Goal: Task Accomplishment & Management: Use online tool/utility

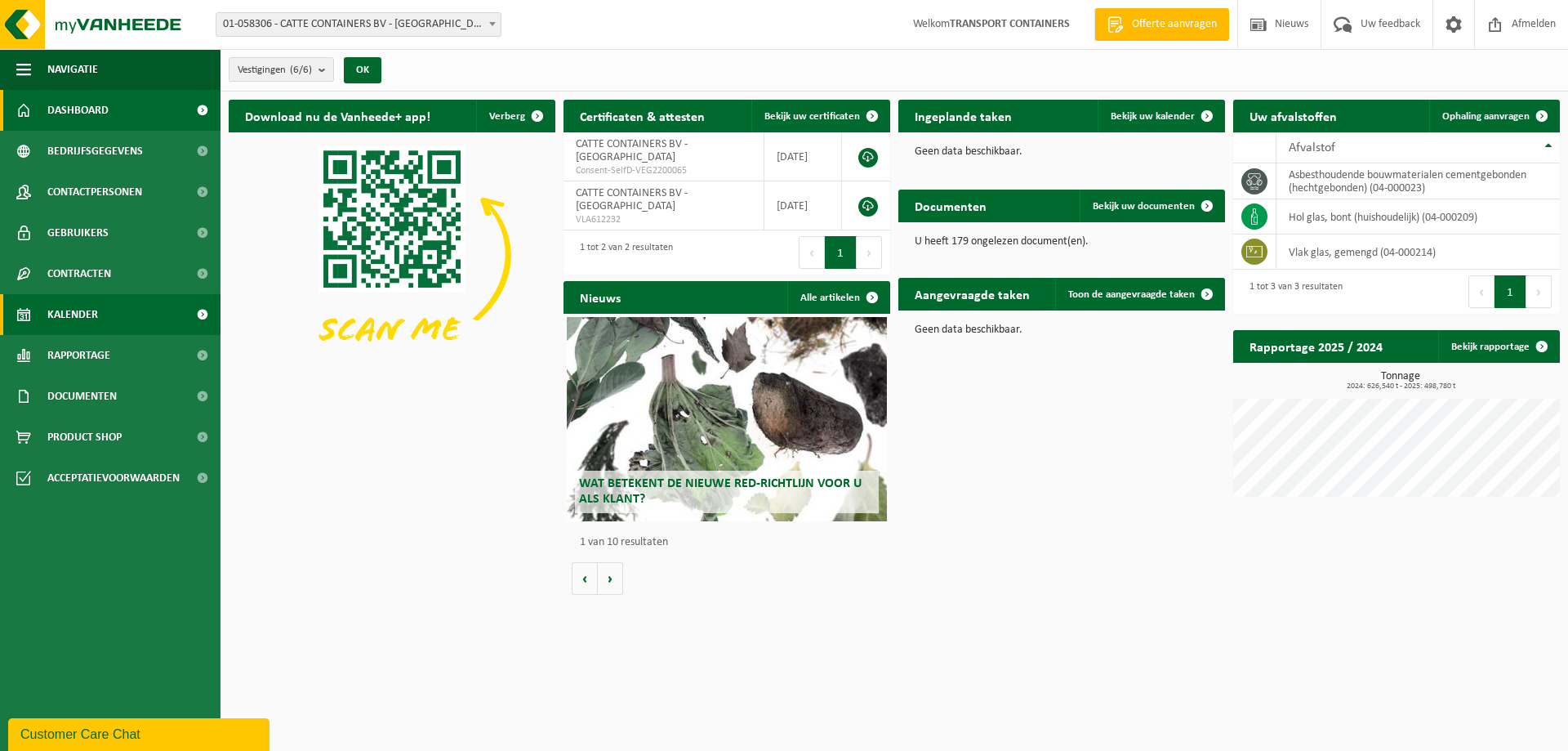
click at [91, 311] on span "Kalender" at bounding box center [72, 314] width 51 height 41
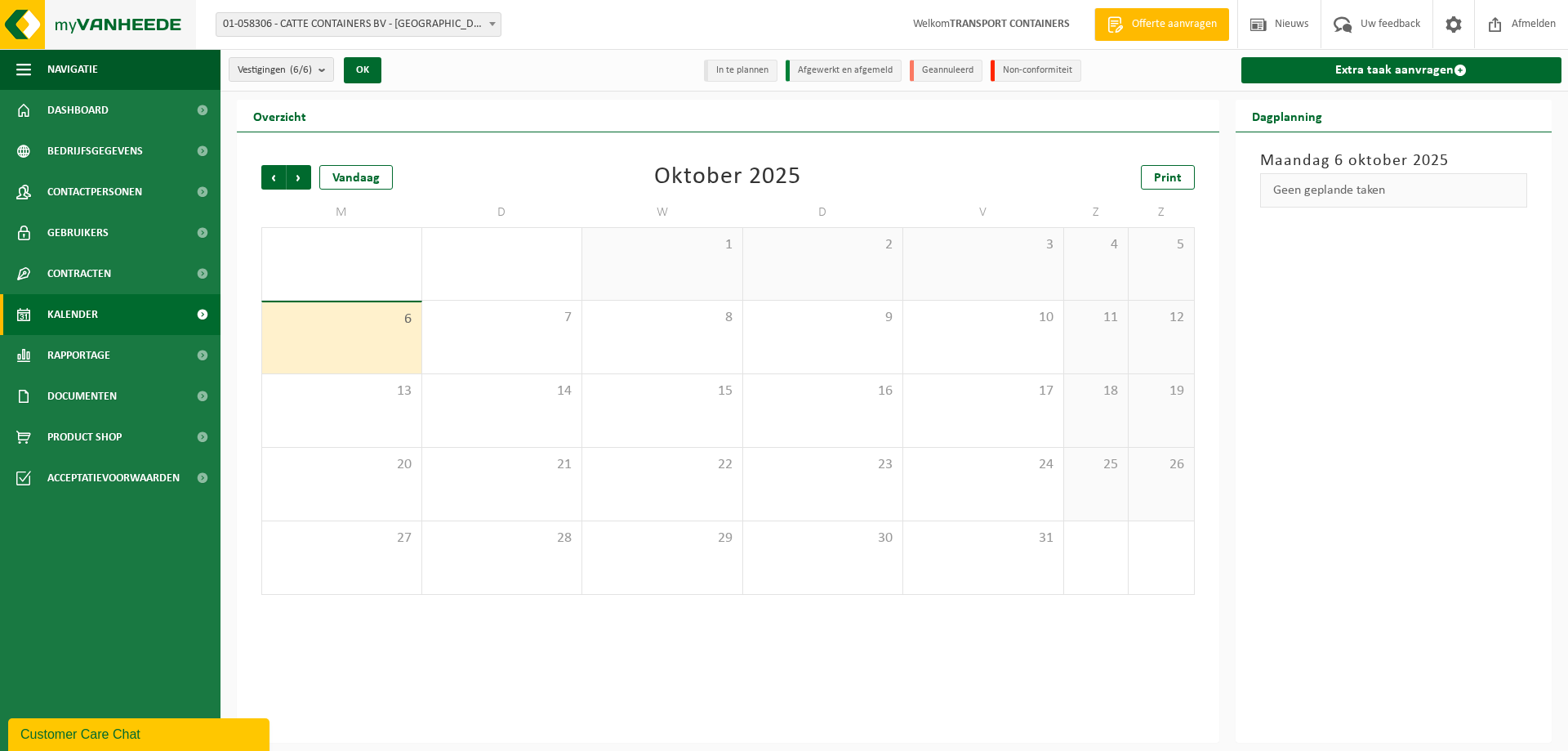
click at [104, 21] on img at bounding box center [98, 24] width 196 height 49
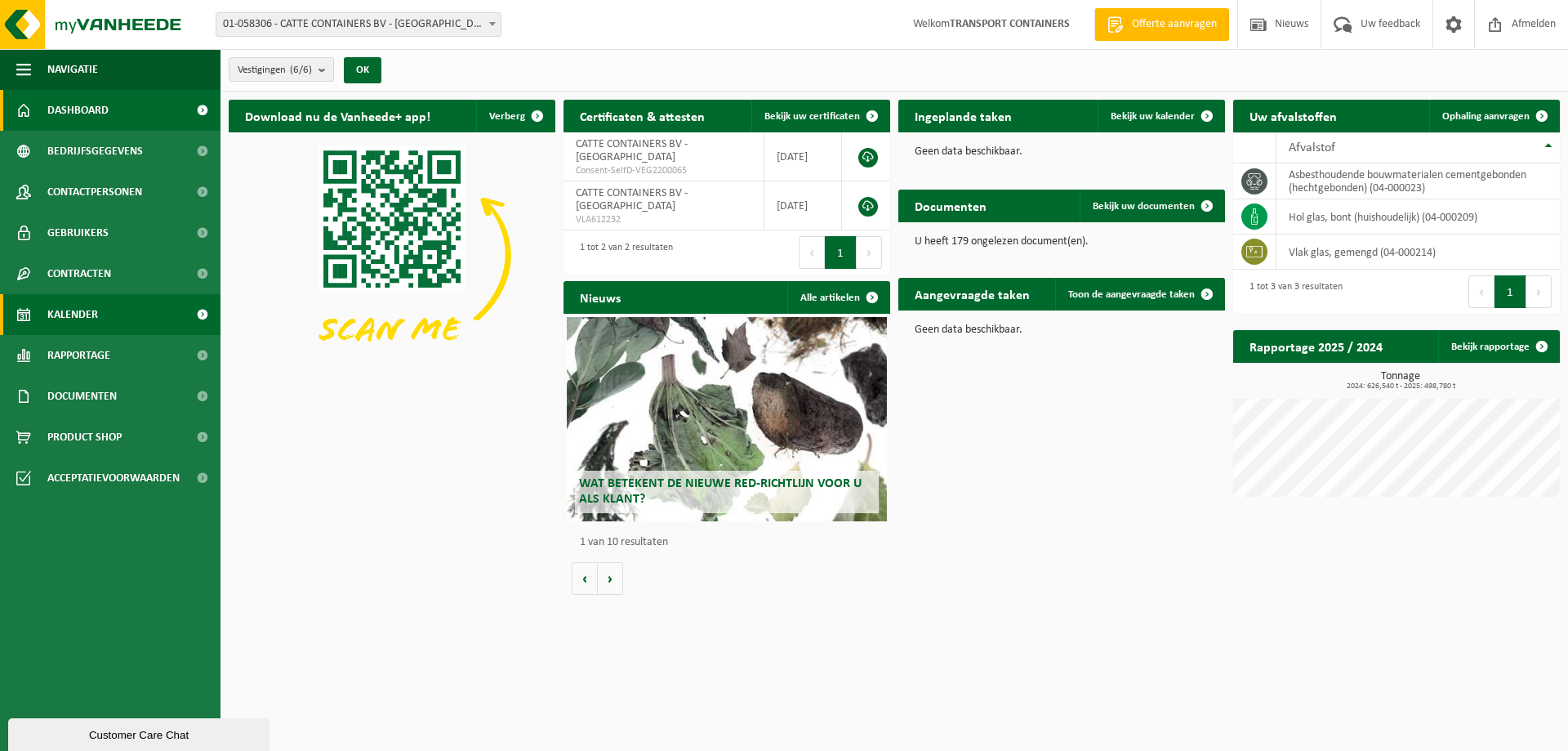
click at [90, 324] on span "Kalender" at bounding box center [72, 314] width 51 height 41
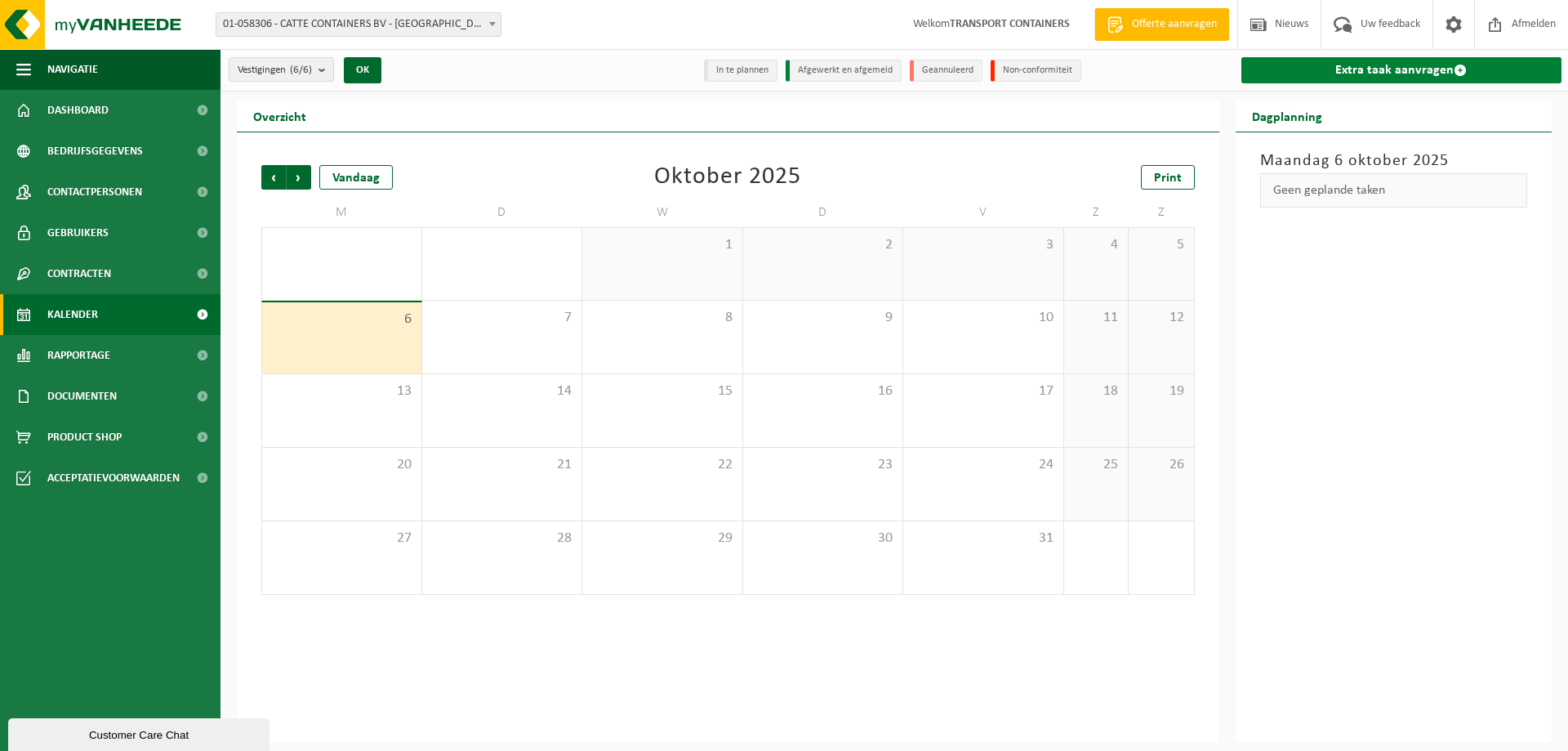
click at [1399, 70] on link "Extra taak aanvragen" at bounding box center [1402, 70] width 321 height 26
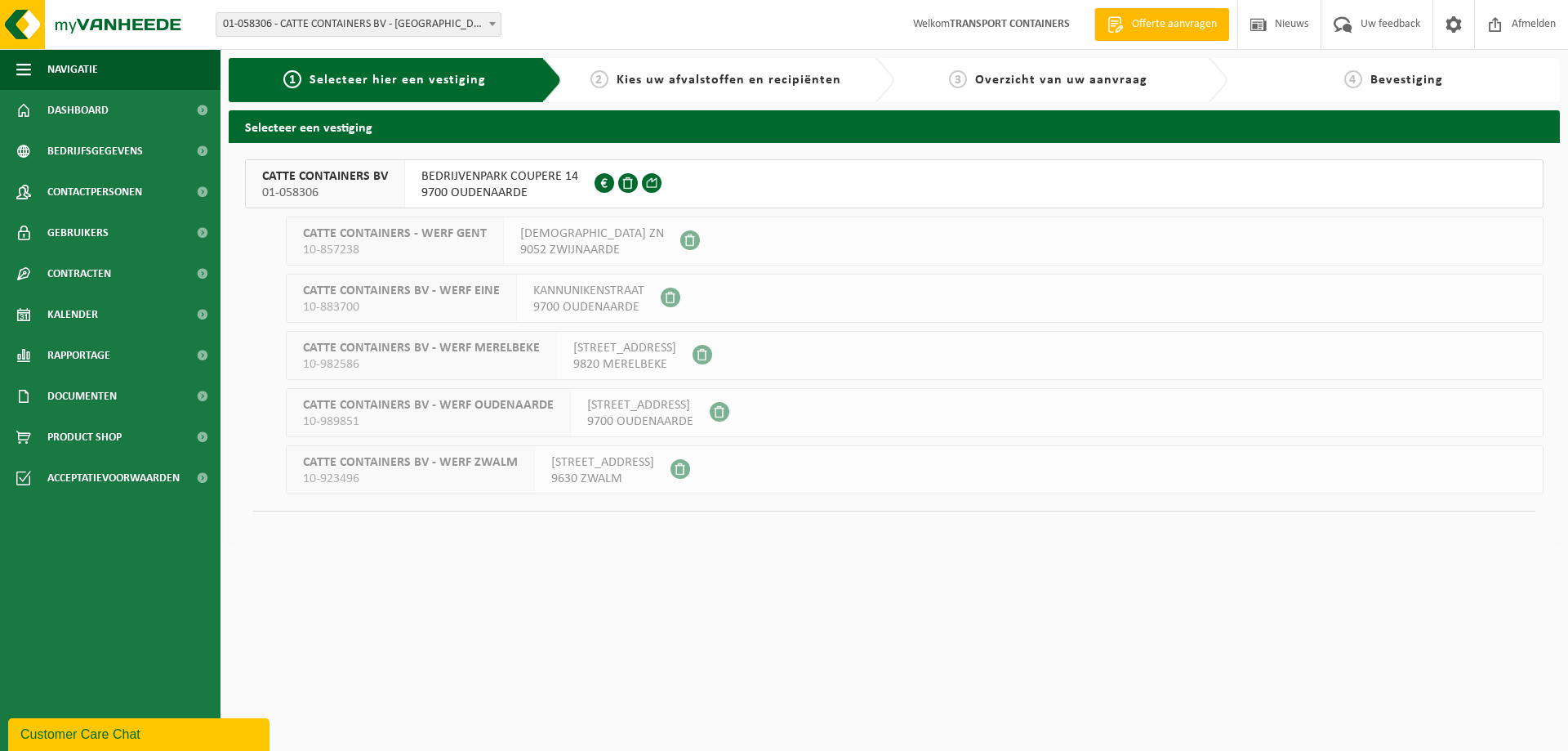
click at [489, 174] on span "BEDRIJVENPARK COUPERE 14" at bounding box center [499, 176] width 157 height 16
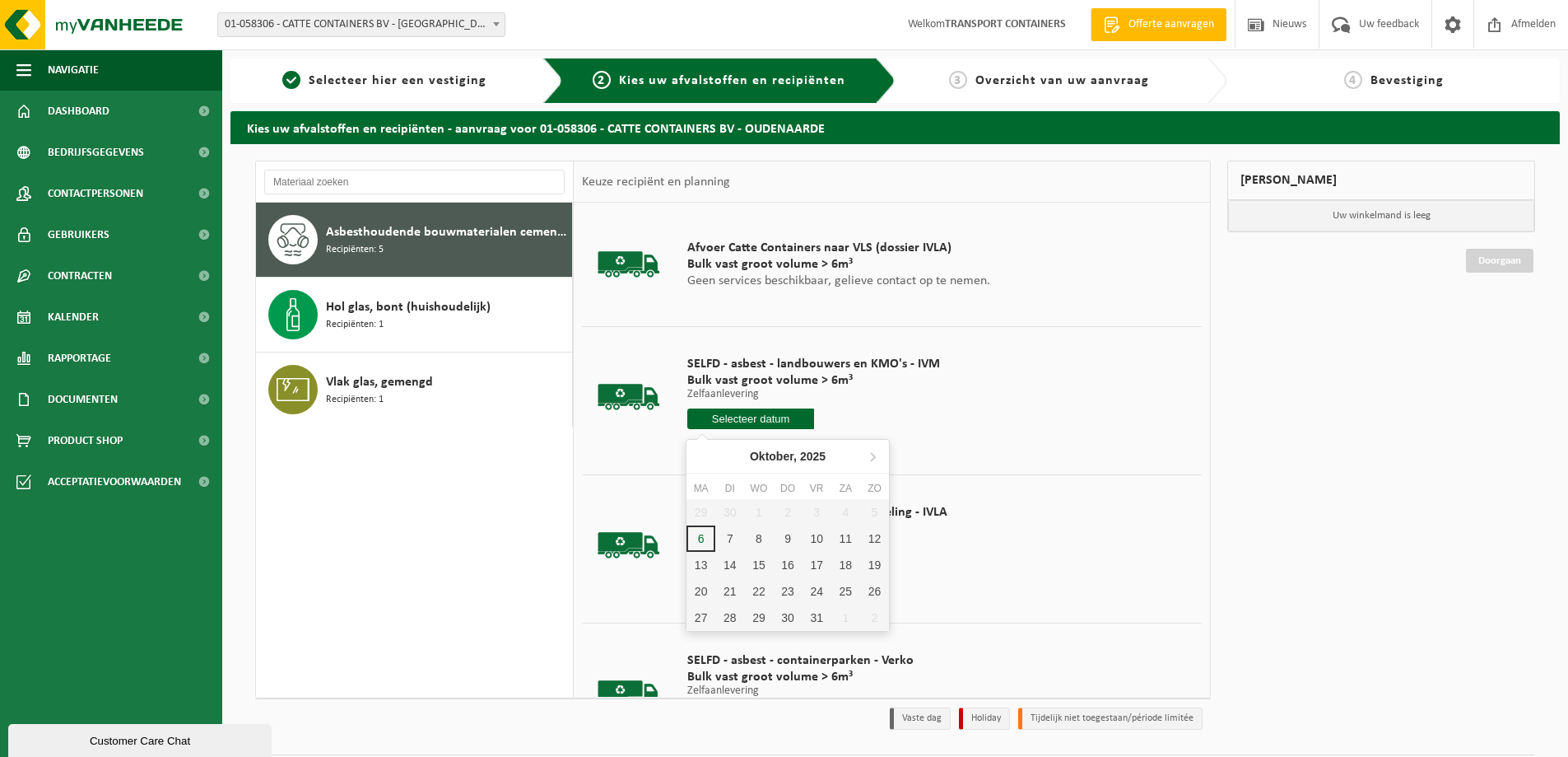
click at [756, 419] on input "text" at bounding box center [750, 418] width 127 height 21
click at [703, 542] on div "6" at bounding box center [701, 538] width 29 height 26
type input "Van 2025-10-06"
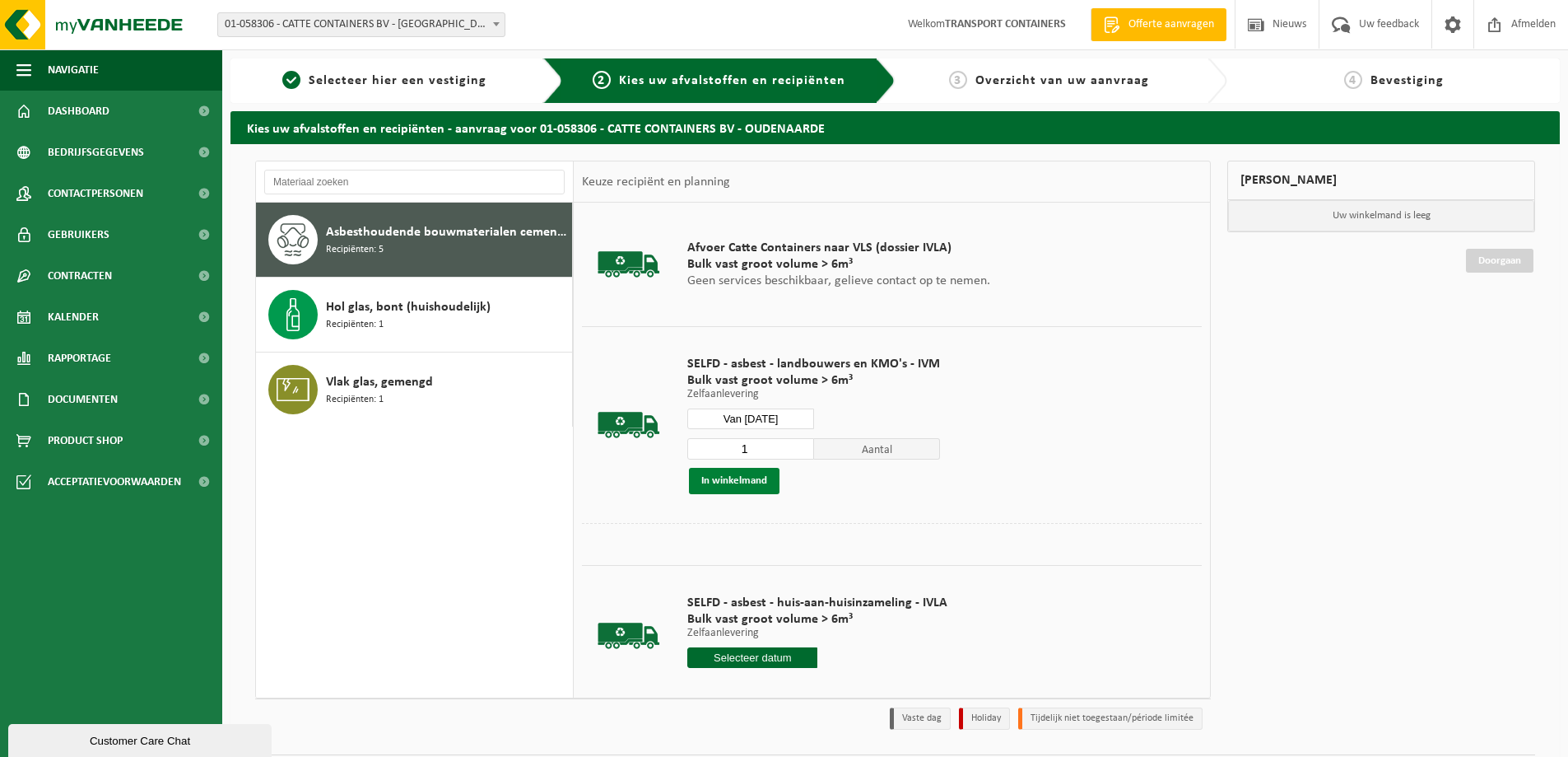
click at [722, 480] on button "In winkelmand" at bounding box center [734, 480] width 91 height 26
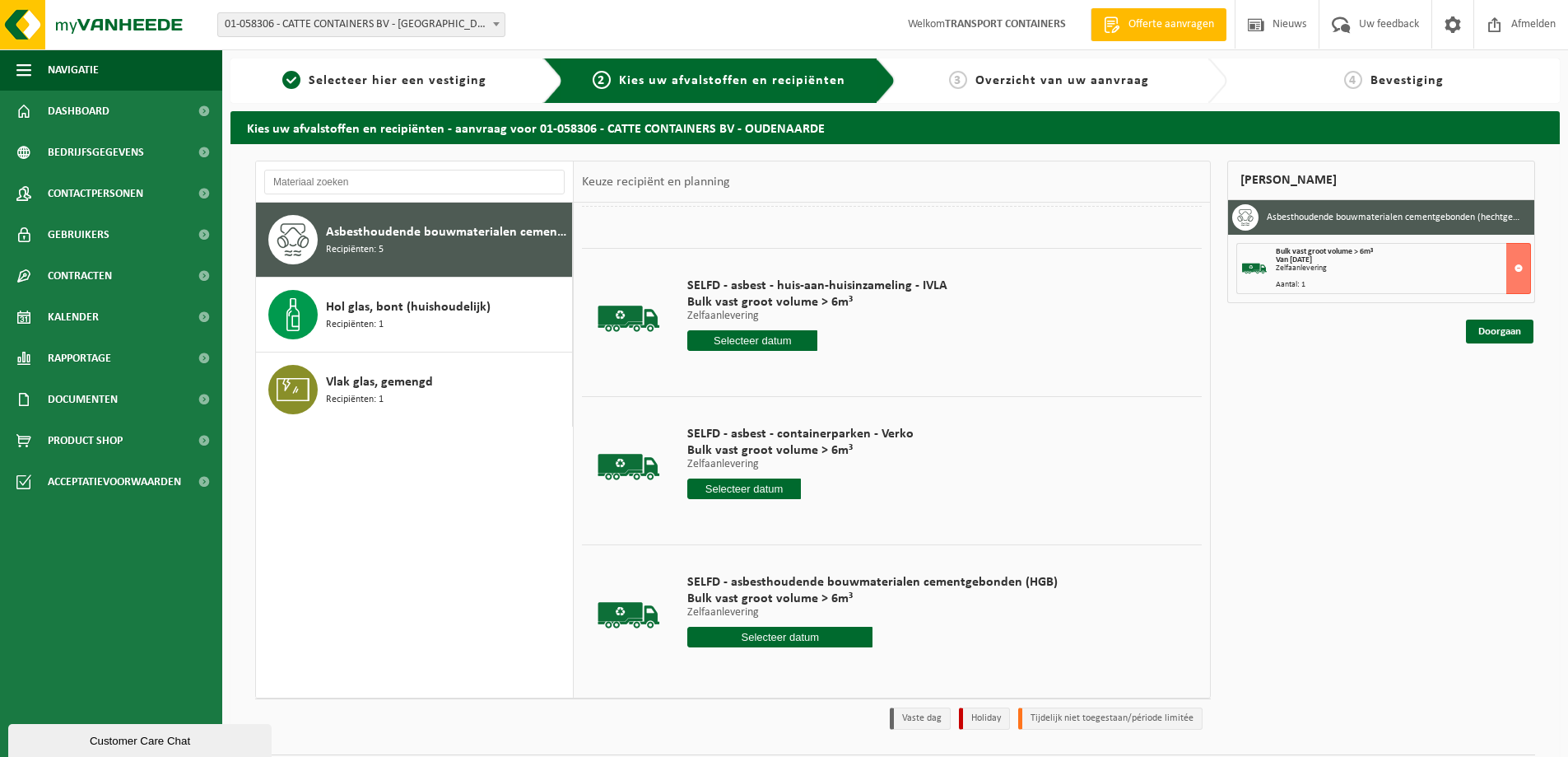
scroll to position [321, 0]
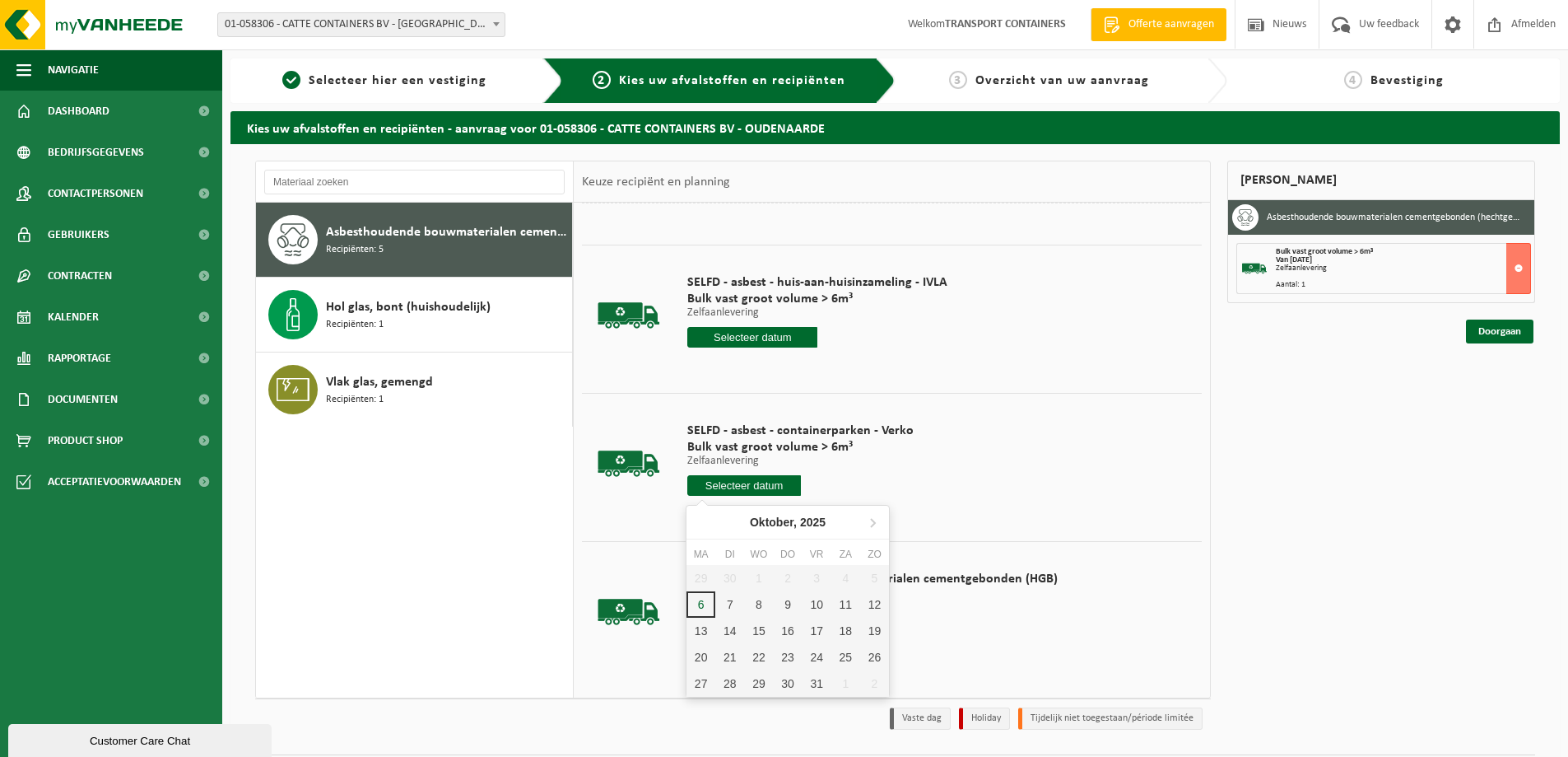
click at [746, 488] on input "text" at bounding box center [744, 485] width 114 height 21
click at [694, 606] on div "6" at bounding box center [701, 604] width 29 height 26
type input "Van 2025-10-06"
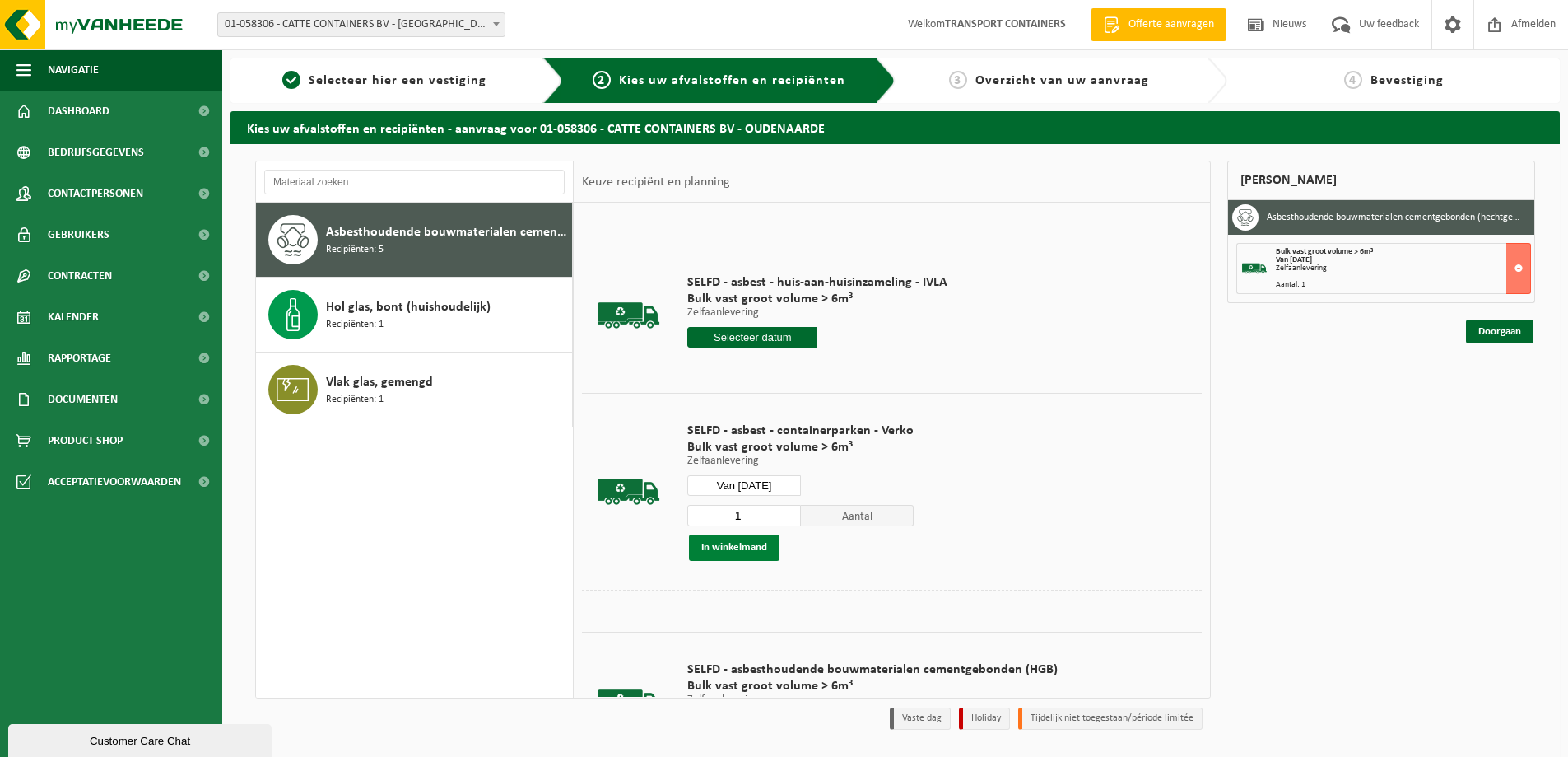
click at [747, 549] on button "In winkelmand" at bounding box center [734, 547] width 91 height 26
click at [1501, 396] on link "Doorgaan" at bounding box center [1500, 390] width 68 height 24
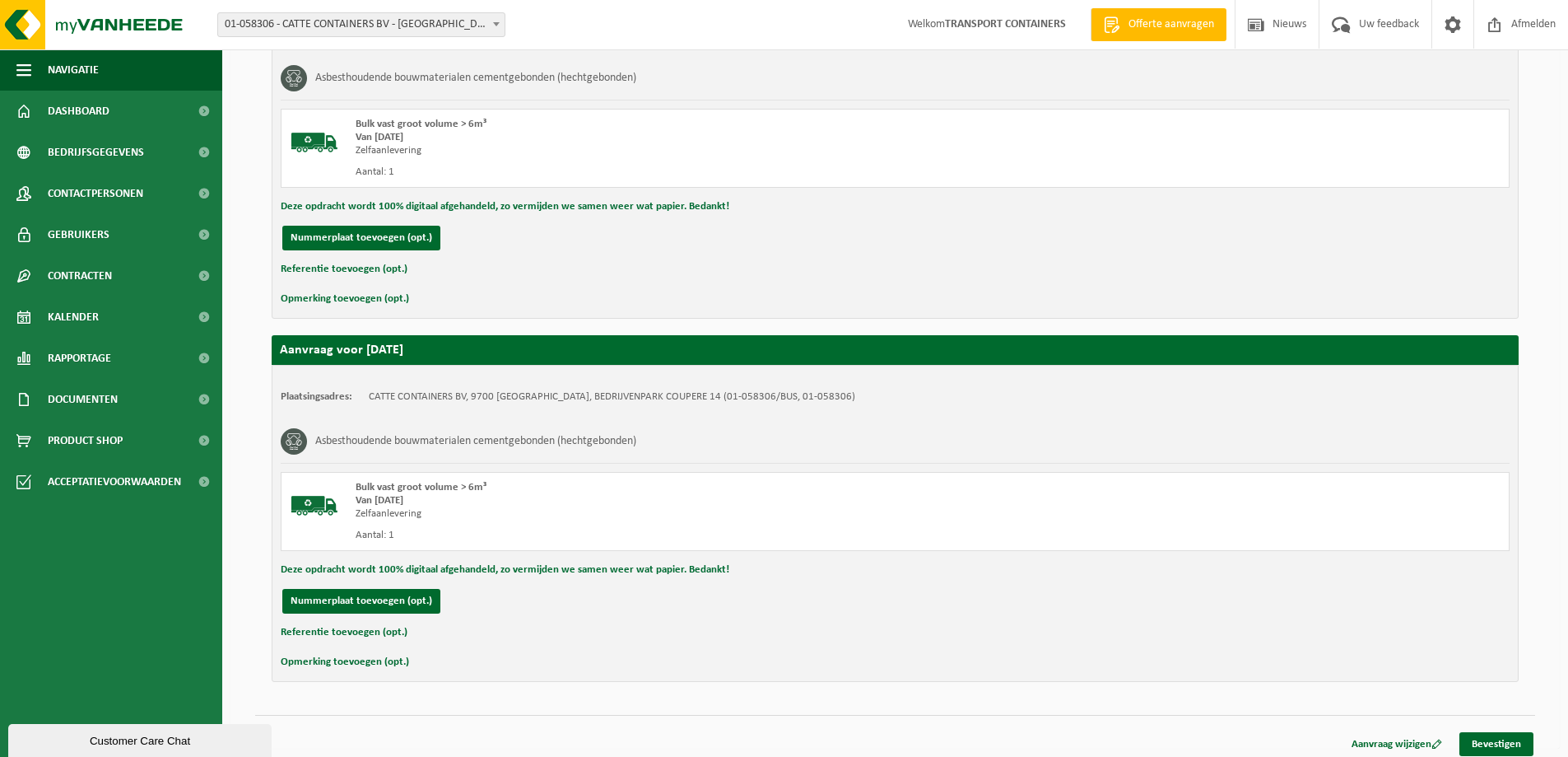
scroll to position [376, 0]
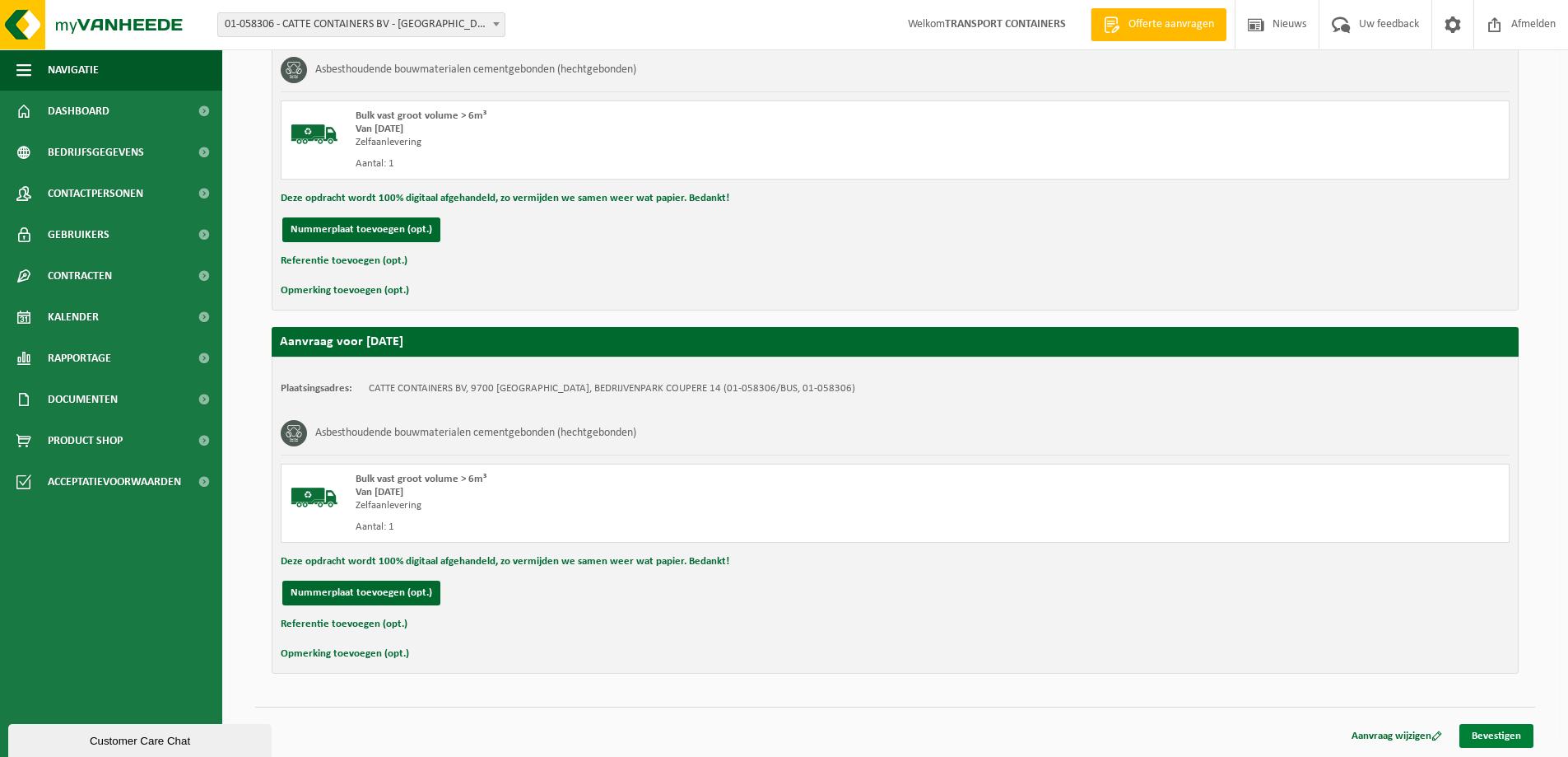
click at [1516, 740] on link "Bevestigen" at bounding box center [1496, 736] width 74 height 24
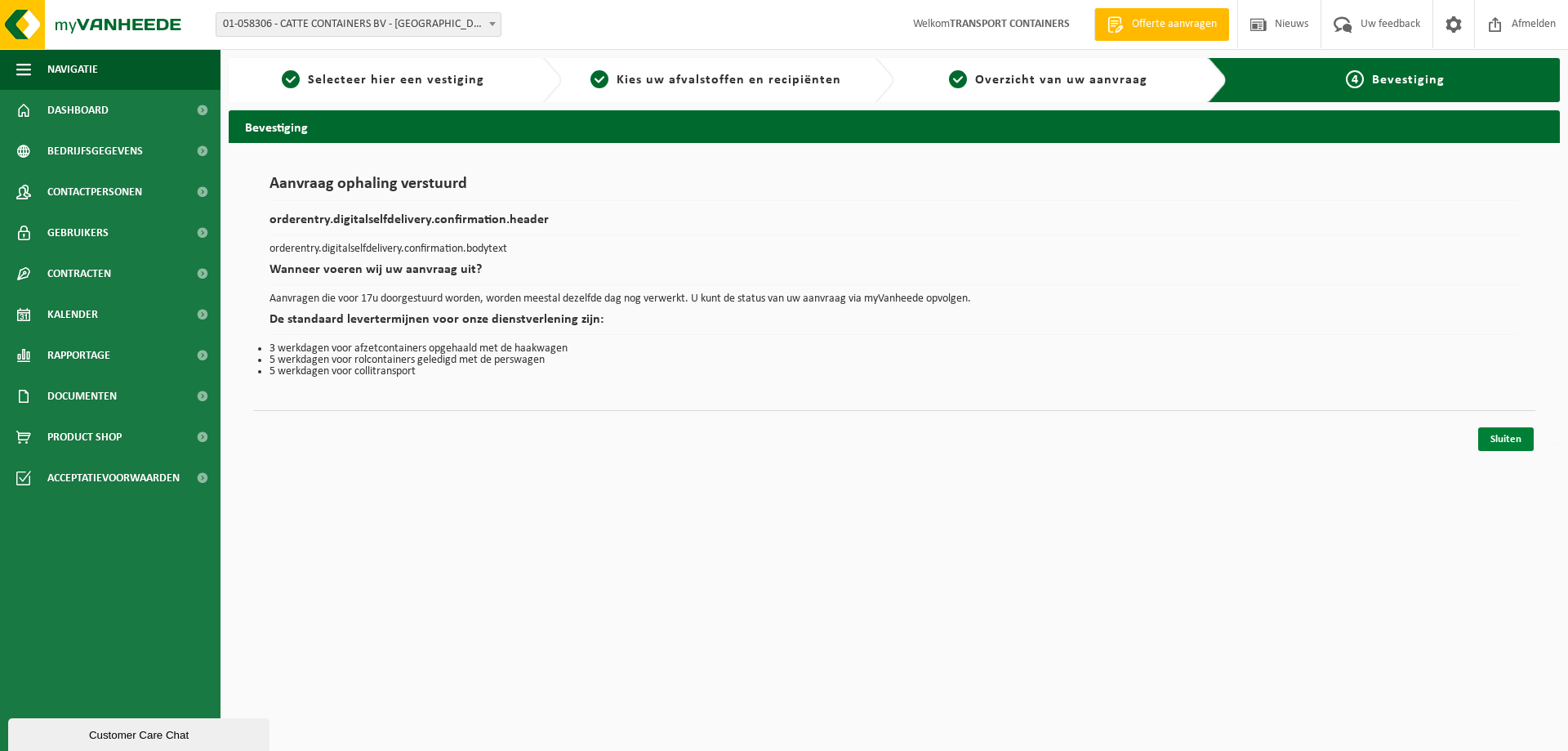
click at [1505, 431] on link "Sluiten" at bounding box center [1506, 439] width 55 height 24
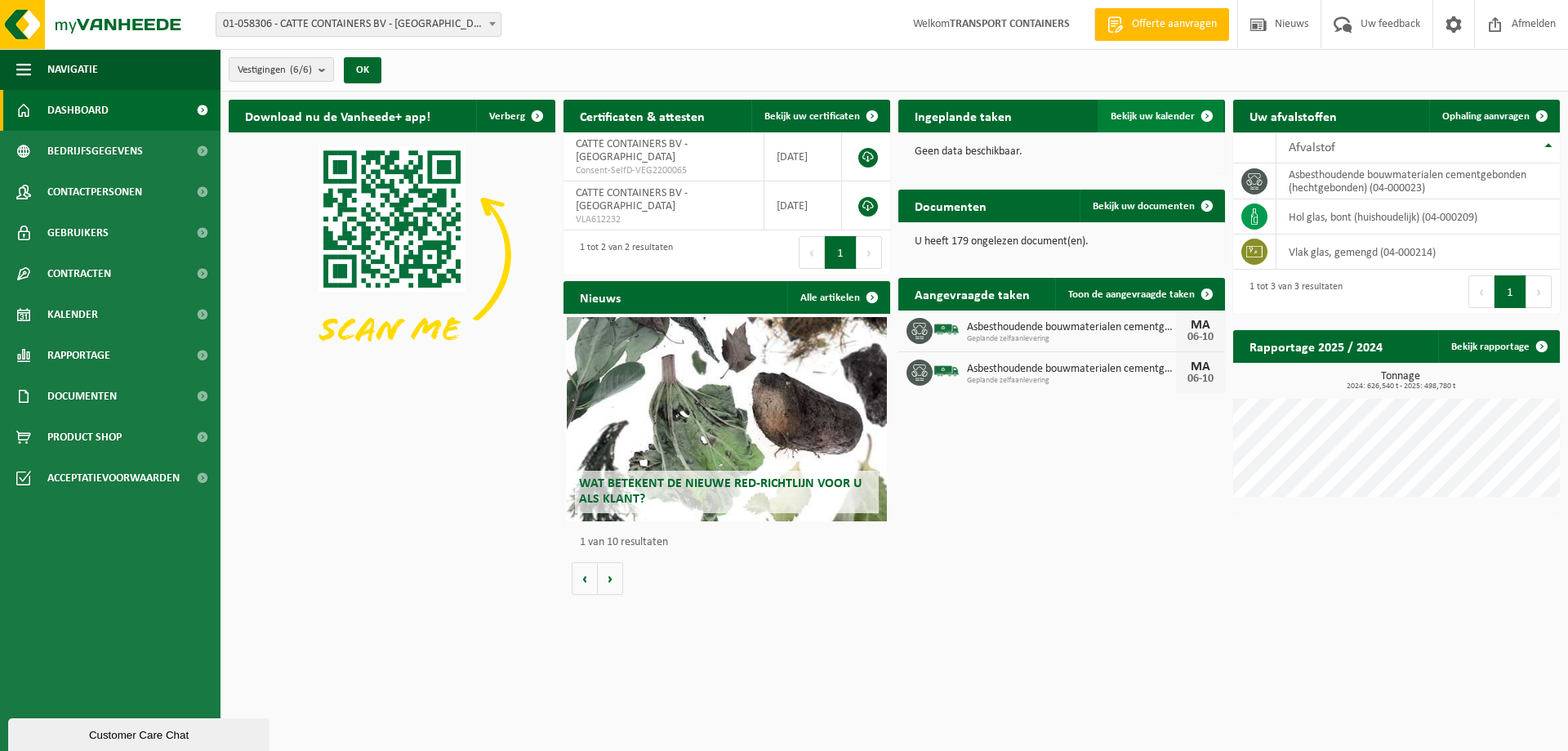
click at [1152, 113] on span "Bekijk uw kalender" at bounding box center [1152, 116] width 84 height 11
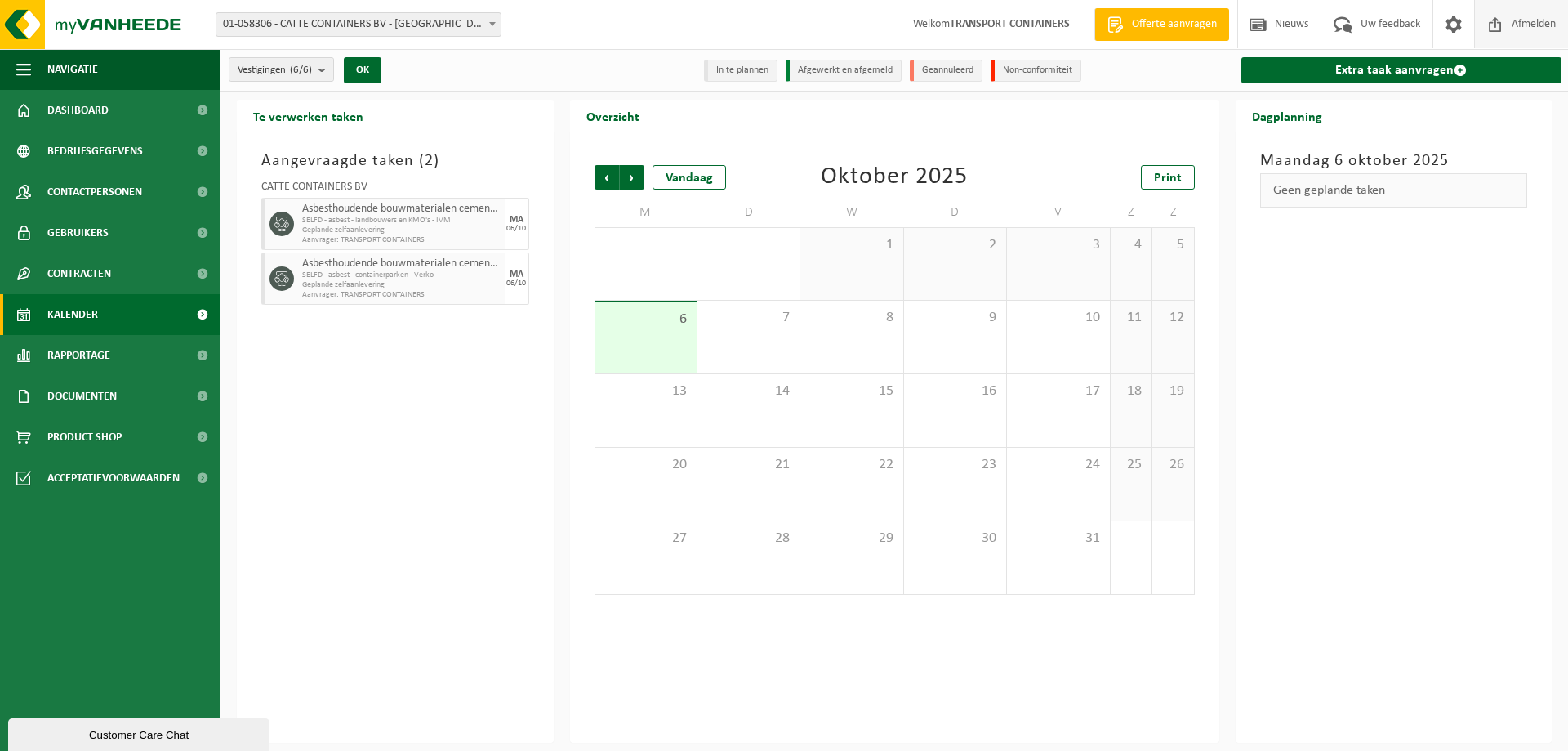
click at [1522, 17] on span "Afmelden" at bounding box center [1533, 24] width 52 height 49
